Goal: Find specific page/section: Find specific page/section

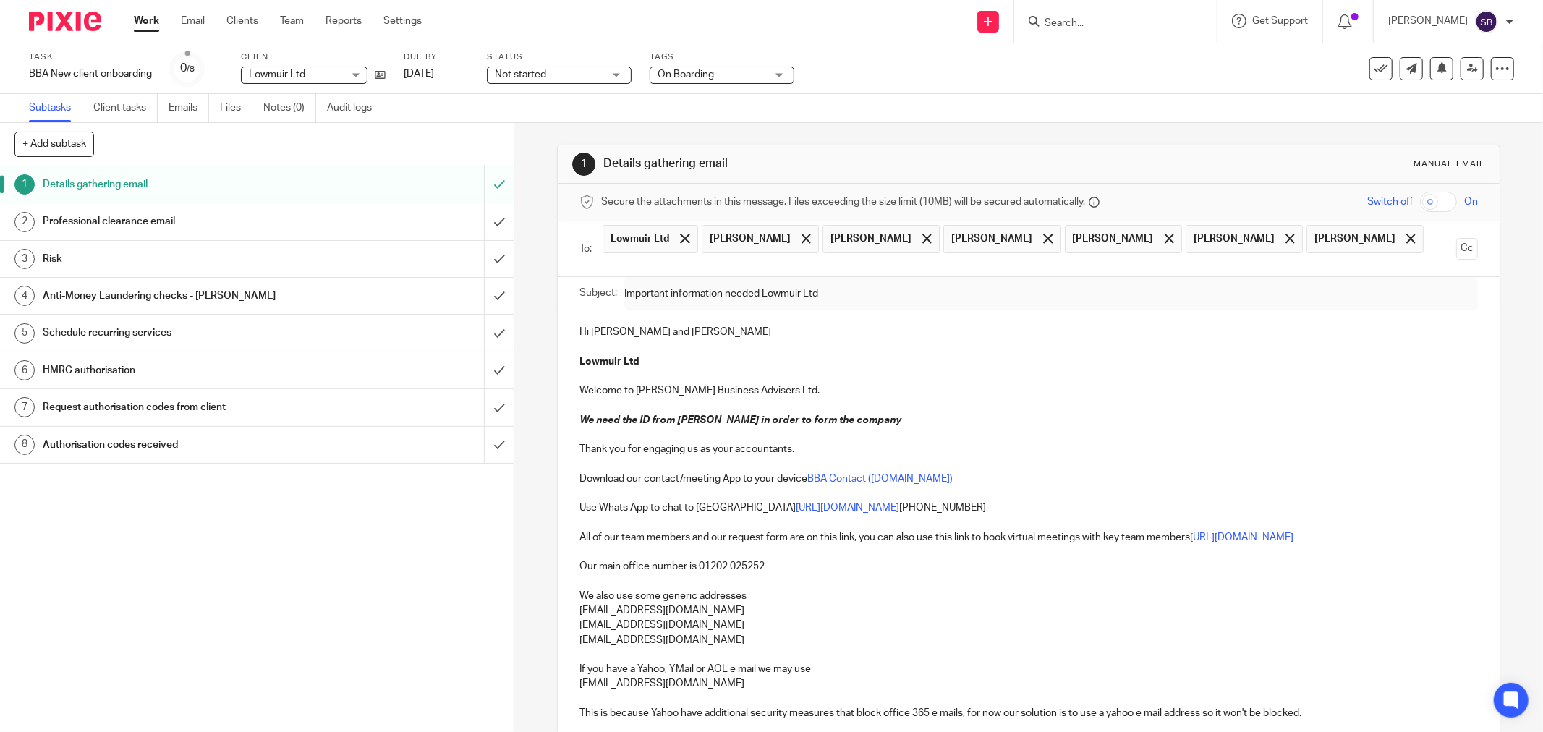
scroll to position [160, 0]
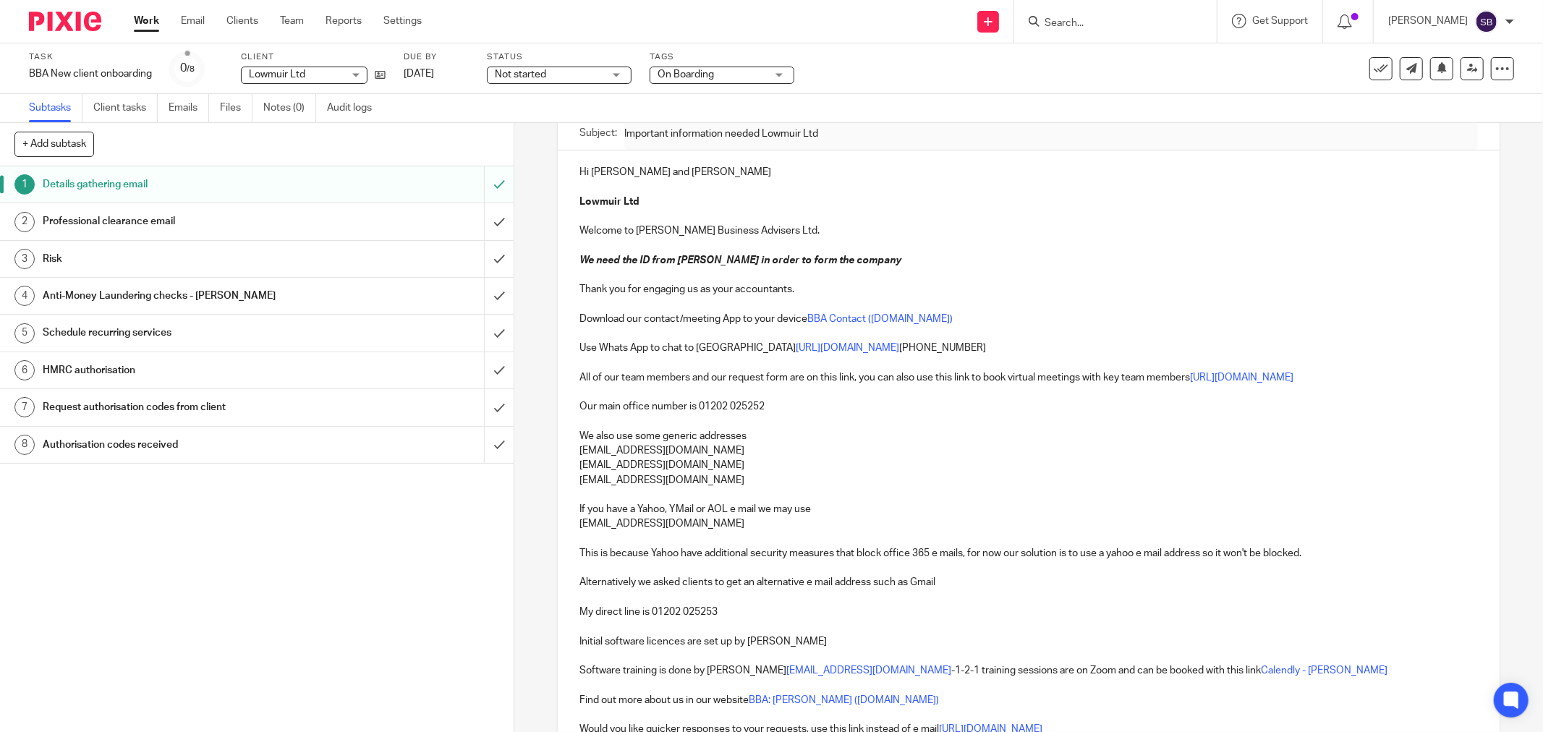
click at [1078, 17] on input "Search" at bounding box center [1108, 23] width 130 height 13
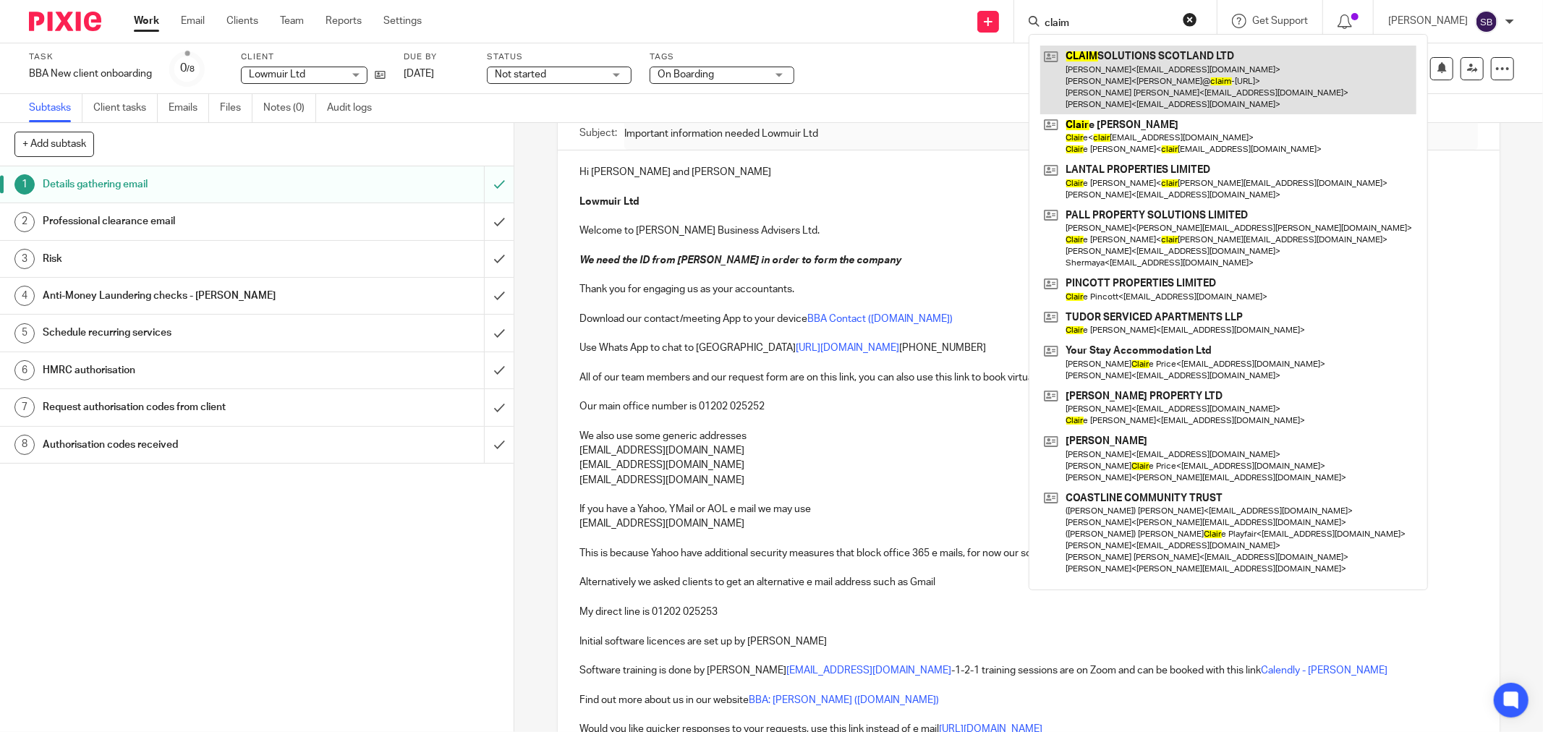
type input "claim"
click at [1117, 80] on link at bounding box center [1228, 80] width 376 height 69
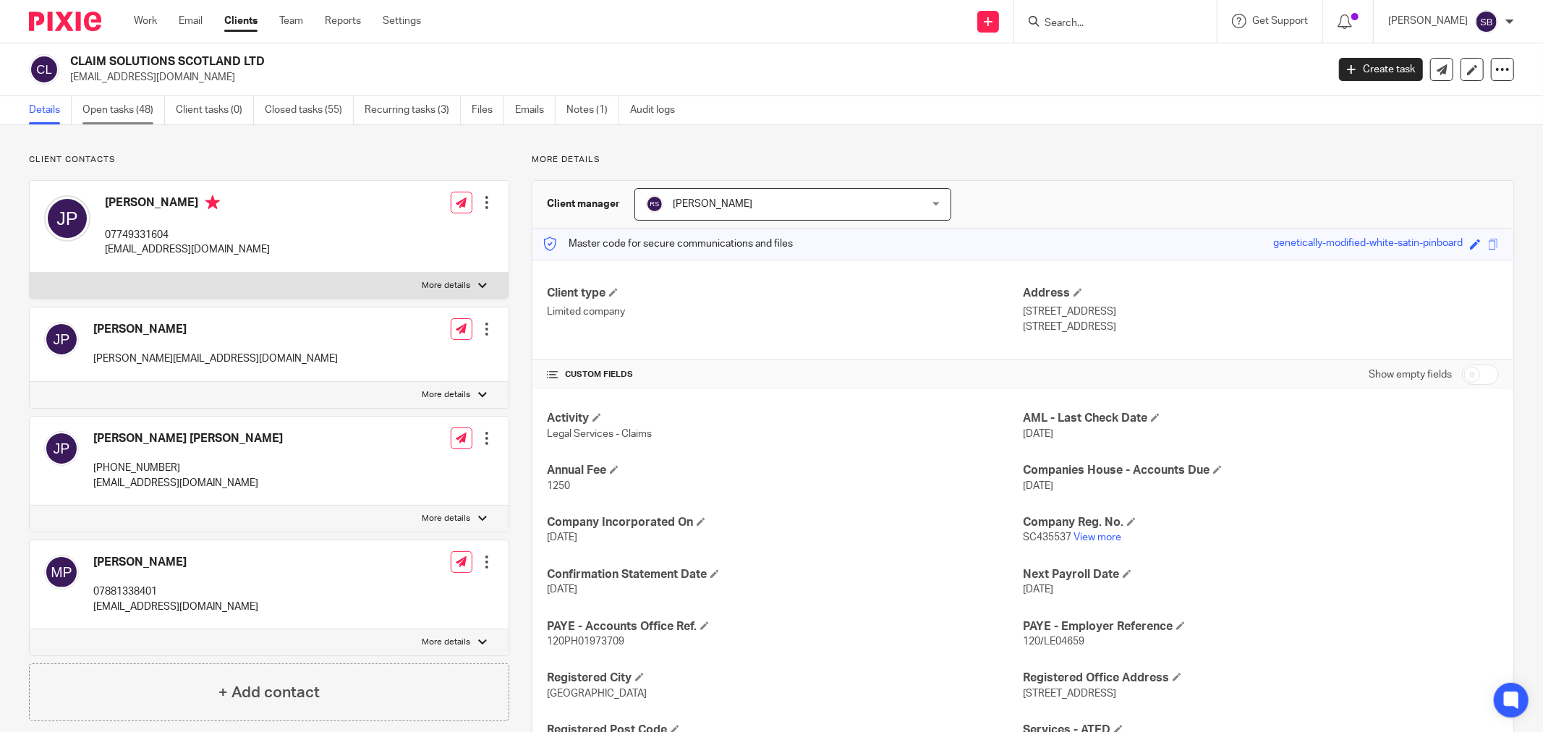
click at [127, 117] on link "Open tasks (48)" at bounding box center [123, 110] width 82 height 28
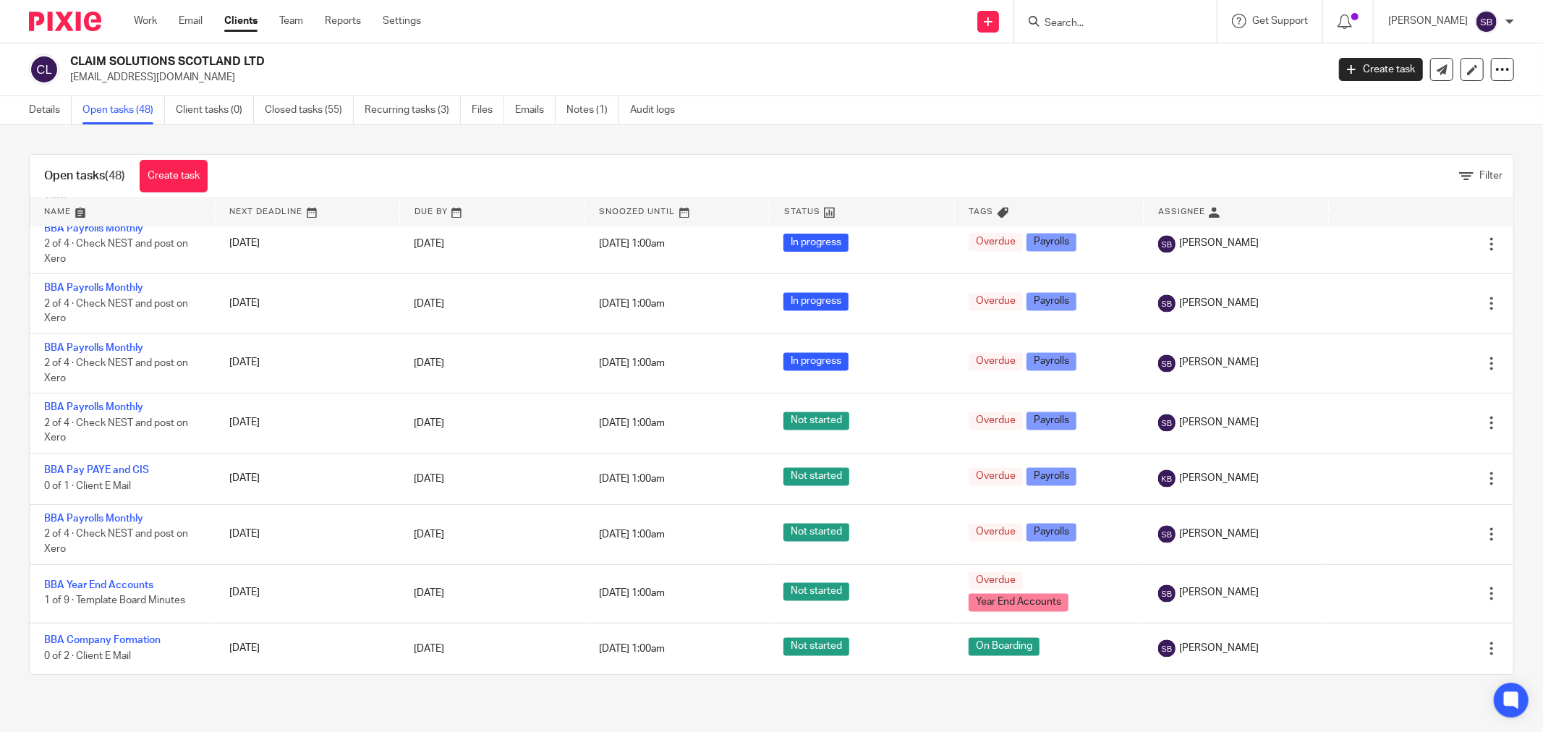
scroll to position [2427, 0]
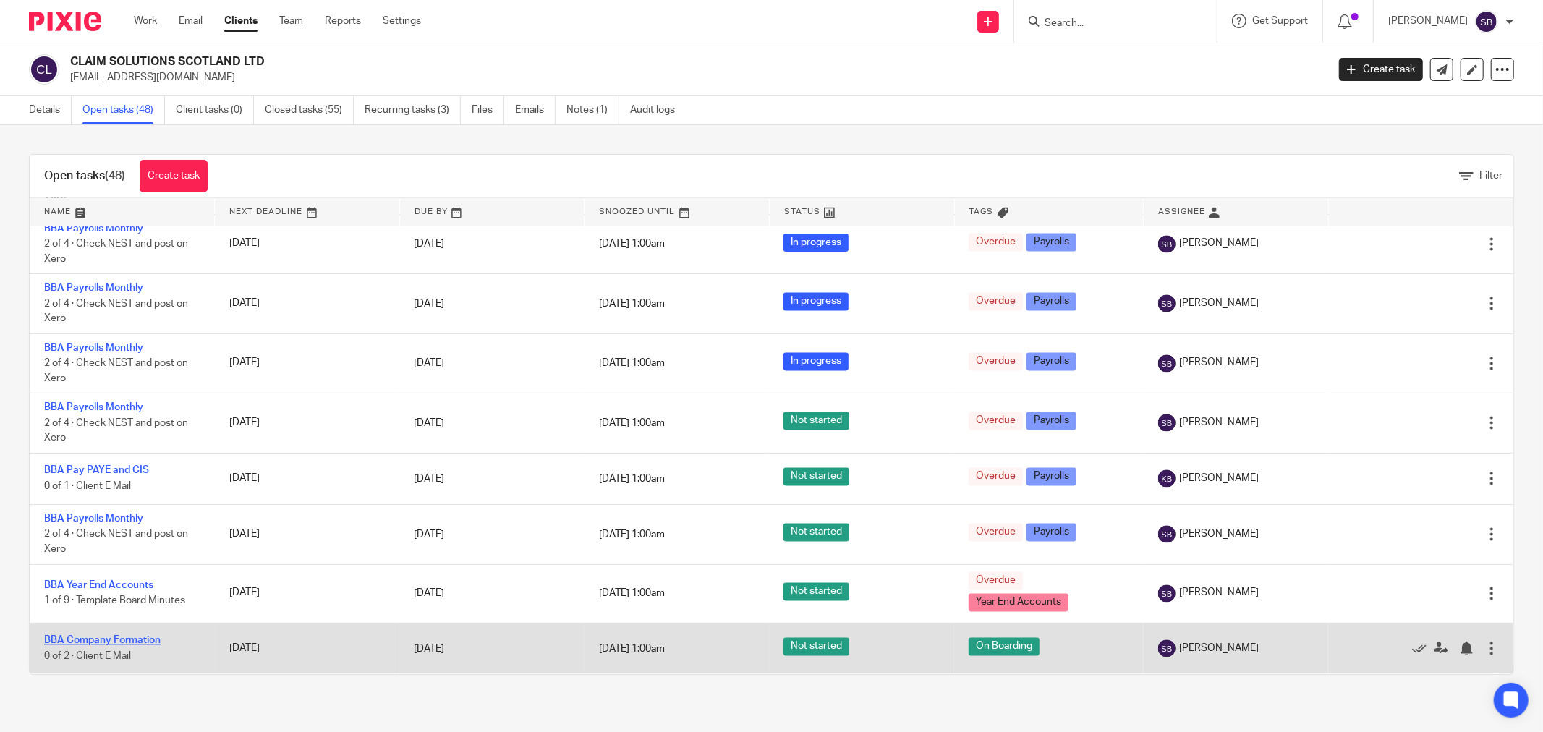
click at [116, 640] on link "BBA Company Formation" at bounding box center [102, 641] width 116 height 10
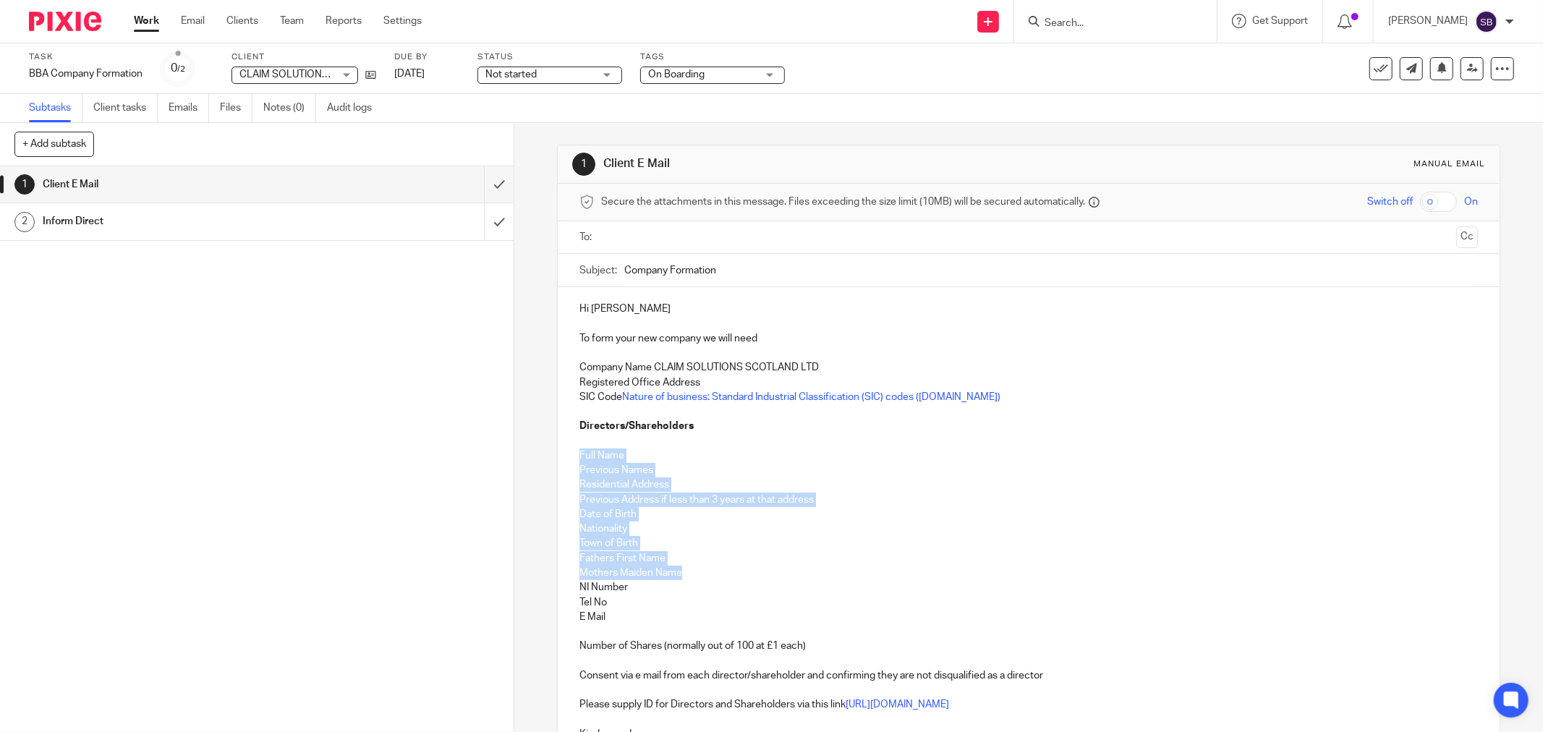
drag, startPoint x: 572, startPoint y: 454, endPoint x: 691, endPoint y: 579, distance: 172.4
click at [691, 579] on div "Hi [PERSON_NAME] To form your new company we will need Company Name CLAIM SOLUT…" at bounding box center [1029, 541] width 942 height 509
copy div "Full Name Previous Names Residential Address Previous Address if less than 3 ye…"
